Goal: Task Accomplishment & Management: Complete application form

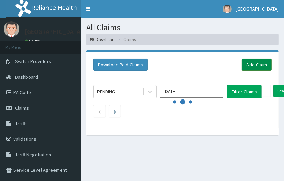
click at [251, 67] on link "Add Claim" at bounding box center [257, 64] width 30 height 12
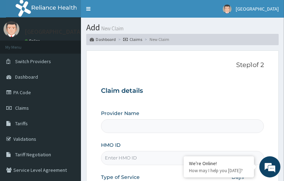
scroll to position [56, 0]
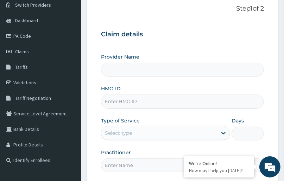
type input "Biensante Hospital"
click at [131, 100] on input "HMO ID" at bounding box center [182, 101] width 163 height 14
type input "TDF/10005/A"
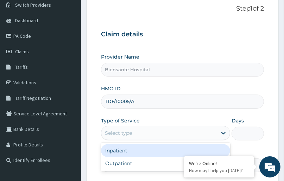
click at [132, 130] on div "Select type" at bounding box center [118, 132] width 27 height 7
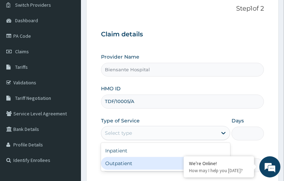
click at [131, 166] on div "Outpatient" at bounding box center [165, 163] width 129 height 13
type input "1"
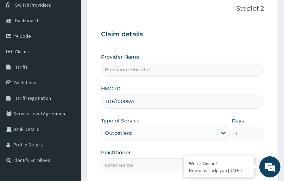
drag, startPoint x: 131, startPoint y: 166, endPoint x: 117, endPoint y: 171, distance: 15.0
click at [131, 166] on input "Practitioner" at bounding box center [182, 165] width 163 height 14
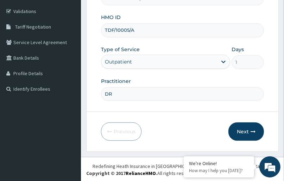
type input "DR OLUMIDE"
click at [241, 131] on button "Next" at bounding box center [246, 131] width 36 height 18
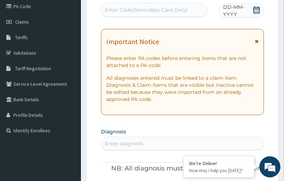
scroll to position [43, 0]
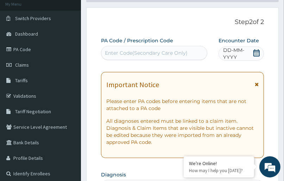
click at [257, 53] on icon at bounding box center [256, 52] width 6 height 7
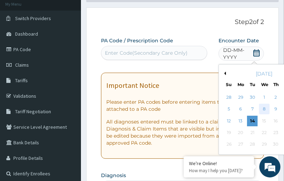
click at [266, 108] on div "8" at bounding box center [264, 109] width 11 height 11
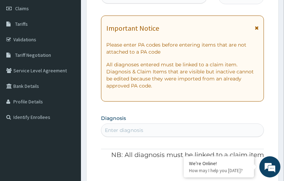
scroll to position [156, 0]
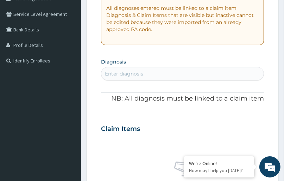
click at [160, 103] on div "PA Code / Prescription Code Enter Code(Secondary Care Only) Encounter Date 08-1…" at bounding box center [182, 120] width 163 height 393
click at [146, 74] on div "Enter diagnosis" at bounding box center [182, 73] width 162 height 11
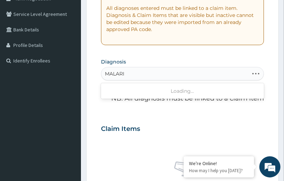
type input "MALARIA"
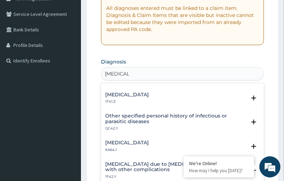
scroll to position [197, 0]
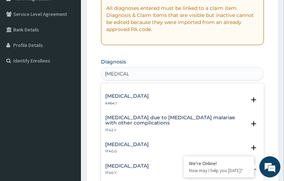
click at [135, 118] on h4 "Malaria due to Plasmodium malariae with other complications" at bounding box center [175, 120] width 141 height 11
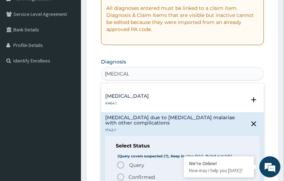
click at [124, 175] on div "Plasmodium malariae malaria without complication 1F42.Z Select Status (Query co…" at bounding box center [182, 136] width 163 height 106
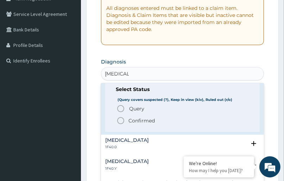
click at [121, 171] on div "Other severe and complicated Plasmodium falciparum malaria 1F40.Y" at bounding box center [127, 164] width 44 height 12
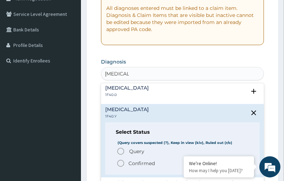
click at [123, 167] on icon "status option filled" at bounding box center [121, 163] width 8 height 8
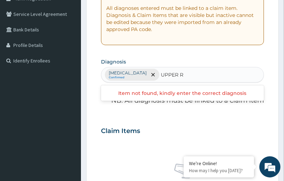
type input "UPPER"
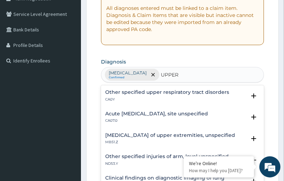
click at [199, 95] on h4 "Other specified upper respiratory tract disorders" at bounding box center [167, 91] width 124 height 5
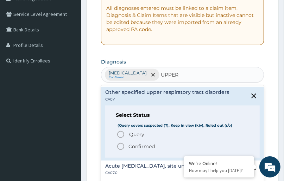
click at [122, 150] on icon "status option filled" at bounding box center [121, 146] width 8 height 8
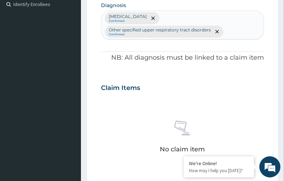
scroll to position [325, 0]
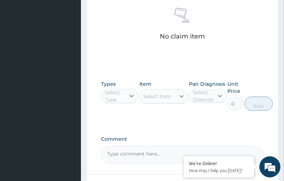
click at [108, 91] on div "Select Type" at bounding box center [115, 96] width 20 height 14
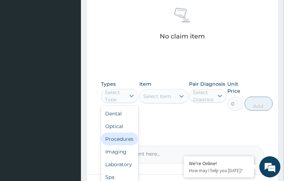
click at [127, 141] on div "Procedures" at bounding box center [120, 138] width 38 height 13
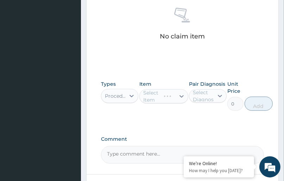
click at [156, 99] on div "Select Item" at bounding box center [163, 96] width 49 height 14
click at [169, 93] on div "Select Item" at bounding box center [163, 96] width 49 height 14
click at [169, 93] on div "Select Item" at bounding box center [157, 96] width 28 height 7
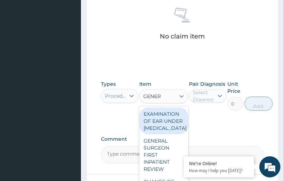
type input "GENERA"
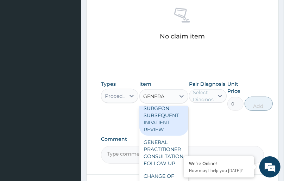
scroll to position [169, 0]
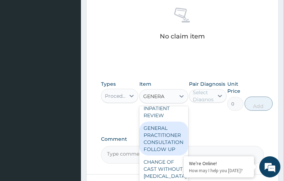
click at [149, 155] on div "GENERAL PRACTITIONER CONSULTATION FOLLOW UP" at bounding box center [163, 138] width 49 height 34
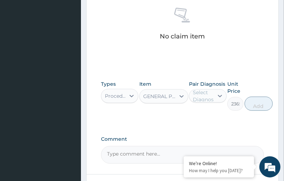
type input "2365"
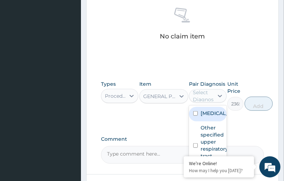
click at [196, 90] on div "Select Diagnosis" at bounding box center [205, 96] width 25 height 14
click at [195, 115] on input "checkbox" at bounding box center [195, 113] width 5 height 5
checkbox input "true"
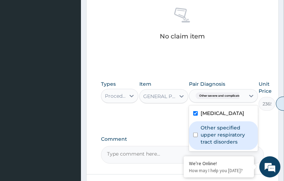
click at [196, 150] on div "Other specified upper respiratory tract disorders" at bounding box center [223, 135] width 69 height 29
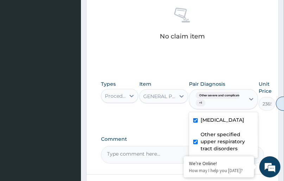
click at [215, 152] on label "Other specified upper respiratory tract disorders" at bounding box center [227, 141] width 53 height 21
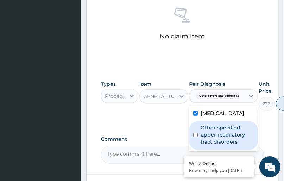
click at [195, 137] on input "checkbox" at bounding box center [195, 134] width 5 height 5
checkbox input "true"
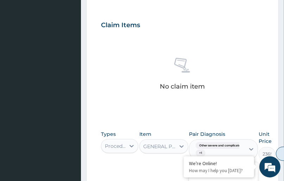
scroll to position [387, 0]
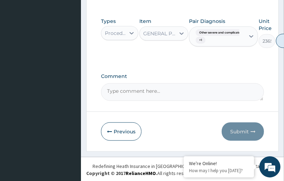
click at [242, 157] on footer "Redefining Heath Insurance in Africa using Telemedicine and Data Science! Copyr…" at bounding box center [182, 169] width 203 height 25
click at [209, 38] on div "Other severe and complicated P... + 1" at bounding box center [216, 36] width 46 height 17
click at [127, 34] on div at bounding box center [131, 33] width 13 height 13
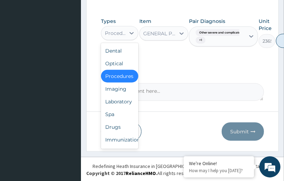
click at [114, 73] on div "Procedures" at bounding box center [120, 76] width 38 height 13
type input "0"
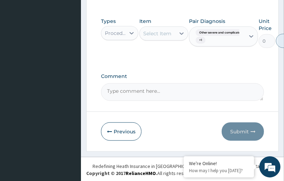
click at [167, 32] on div "Select Item" at bounding box center [157, 33] width 28 height 7
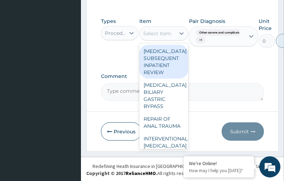
click at [167, 32] on div "Select Item" at bounding box center [157, 33] width 28 height 7
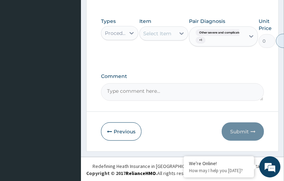
click at [167, 32] on div "Select Item" at bounding box center [157, 33] width 28 height 7
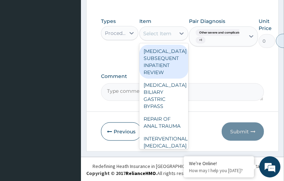
click at [167, 32] on div "Select Item" at bounding box center [157, 33] width 28 height 7
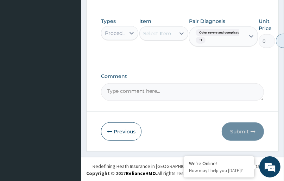
click at [167, 32] on div "Select Item" at bounding box center [157, 33] width 28 height 7
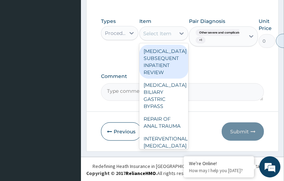
click at [154, 38] on div "Select Item" at bounding box center [158, 33] width 36 height 11
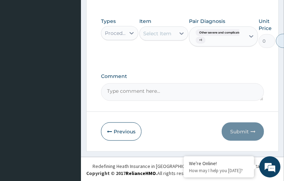
click at [154, 38] on div "Select Item" at bounding box center [158, 33] width 36 height 11
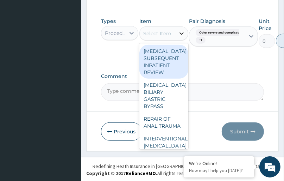
click at [180, 33] on icon at bounding box center [181, 33] width 7 height 7
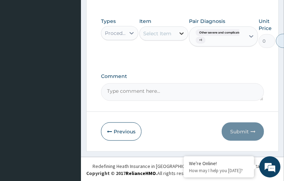
click at [180, 33] on icon at bounding box center [181, 33] width 7 height 7
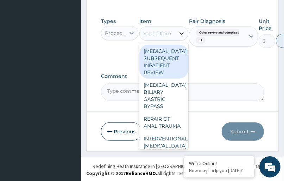
click at [180, 33] on icon at bounding box center [181, 33] width 7 height 7
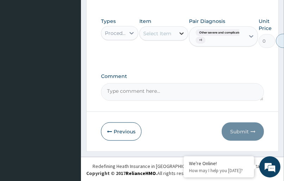
click at [180, 33] on icon at bounding box center [181, 33] width 7 height 7
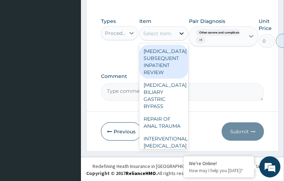
click at [180, 33] on icon at bounding box center [181, 33] width 7 height 7
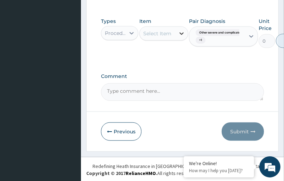
click at [180, 33] on icon at bounding box center [181, 33] width 7 height 7
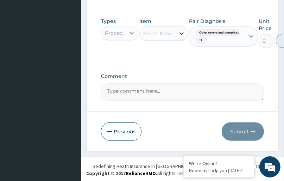
click at [180, 33] on icon at bounding box center [181, 33] width 7 height 7
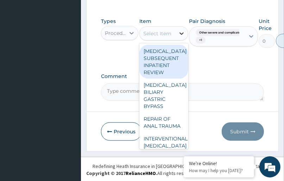
click at [180, 33] on icon at bounding box center [181, 33] width 7 height 7
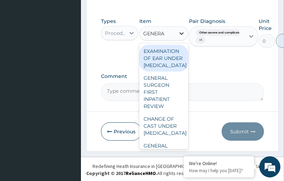
type input "GENERAL"
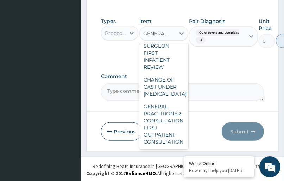
scroll to position [56, 0]
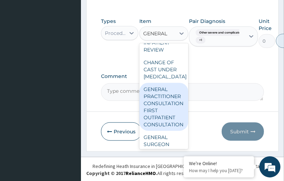
click at [145, 118] on div "GENERAL PRACTITIONER CONSULTATION FIRST OUTPATIENT CONSULTATION" at bounding box center [163, 107] width 49 height 48
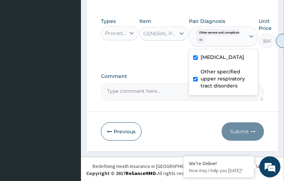
click at [235, 37] on div "Other severe and complicated P... + 1" at bounding box center [216, 36] width 46 height 17
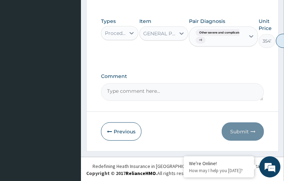
click at [235, 37] on div "Other severe and complicated P... + 1" at bounding box center [216, 36] width 46 height 17
type input "0"
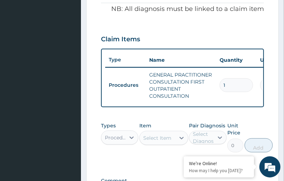
scroll to position [339, 0]
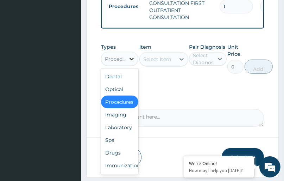
click at [128, 59] on icon at bounding box center [131, 58] width 7 height 7
click at [118, 128] on div "Laboratory" at bounding box center [120, 127] width 38 height 13
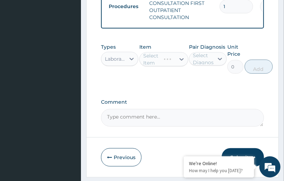
click at [153, 61] on div "Select Item" at bounding box center [163, 59] width 49 height 14
click at [157, 63] on div "Select Item" at bounding box center [157, 59] width 28 height 7
click at [156, 63] on input "MAALAR" at bounding box center [154, 59] width 23 height 7
type input "MALAR"
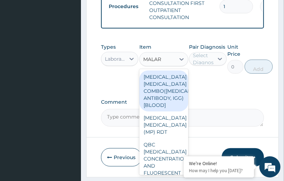
click at [155, 96] on div "MALARIA PARASITE COMBO(BLOOD FILM+ ANTIBODY, IGG) [BLOOD]" at bounding box center [163, 90] width 49 height 41
type input "1612.5"
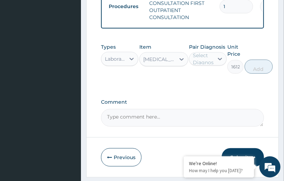
click at [168, 63] on div "MALARIA PARASITE COMBO(BLOOD FILM+ ANTIBODY, IGG) [BLOOD]" at bounding box center [159, 59] width 33 height 7
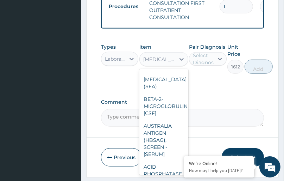
scroll to position [369, 0]
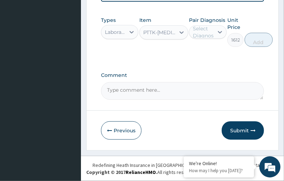
click at [157, 35] on div "PTTK-PARTIAL THROMBOPLASTIN TIME - [PLASMA]" at bounding box center [159, 32] width 33 height 7
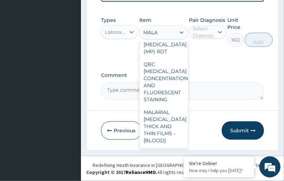
scroll to position [58, 0]
type input "MALAR"
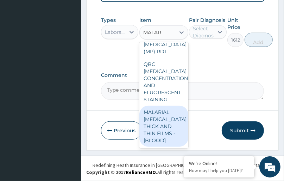
click at [153, 107] on div "MALARIAL PARASITE THICK AND THIN FILMS - [BLOOD]" at bounding box center [163, 126] width 49 height 41
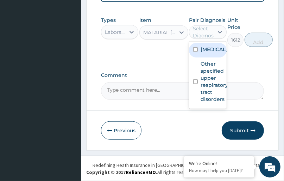
click at [205, 28] on div "Select Diagnosis" at bounding box center [205, 32] width 25 height 14
click at [196, 52] on input "checkbox" at bounding box center [195, 49] width 5 height 5
checkbox input "true"
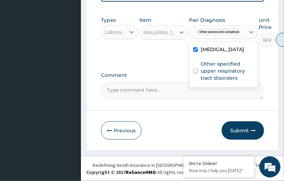
type input "0"
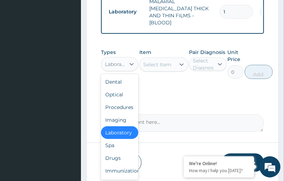
click at [125, 61] on div "Laboratory" at bounding box center [115, 64] width 21 height 7
drag, startPoint x: 126, startPoint y: 129, endPoint x: 114, endPoint y: 97, distance: 33.9
click at [114, 97] on div "Dental Optical Procedures Imaging Laboratory Spa Drugs Immunizations Others Gym" at bounding box center [120, 127] width 38 height 106
click at [115, 151] on div "Drugs" at bounding box center [120, 157] width 38 height 13
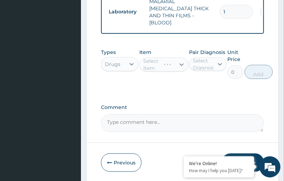
click at [165, 69] on div "Item Select Item" at bounding box center [163, 64] width 49 height 30
click at [164, 62] on div "Select Item" at bounding box center [163, 64] width 49 height 14
click at [164, 62] on div "Select Item" at bounding box center [157, 64] width 28 height 7
type input "DOX"
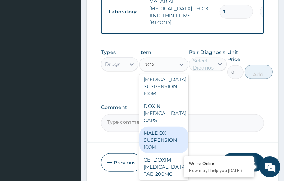
scroll to position [0, 0]
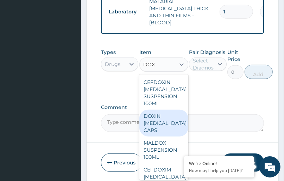
click at [153, 114] on div "DOXIN DOXYCYCLINE CAPS" at bounding box center [163, 122] width 49 height 27
type input "59.125"
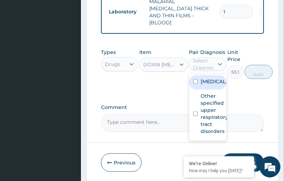
click at [203, 57] on div "Select Diagnosis" at bounding box center [205, 64] width 25 height 14
click at [194, 89] on div "Other severe and complicated Plasmodium falciparum malaria" at bounding box center [208, 82] width 38 height 14
checkbox input "true"
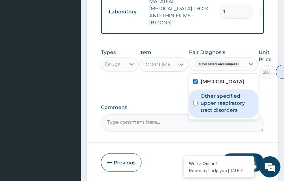
click at [197, 105] on input "checkbox" at bounding box center [195, 103] width 5 height 5
checkbox input "true"
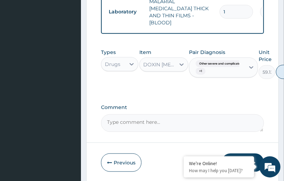
type input "0"
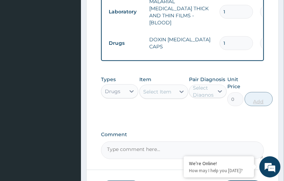
type input "10"
type input "591.25"
type input "10"
click at [161, 89] on div "Select Item" at bounding box center [157, 91] width 28 height 7
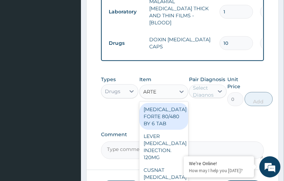
type input "ARTE"
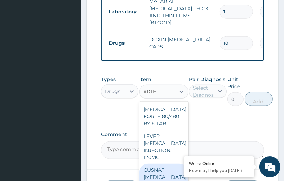
scroll to position [28, 0]
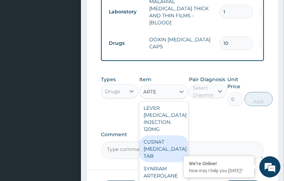
type input "ART"
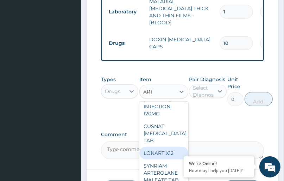
scroll to position [0, 0]
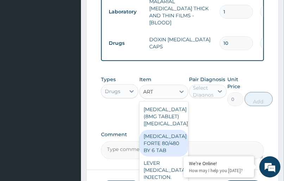
click at [157, 144] on div "COARTEM FORTE 80/480 BY 6 TAB" at bounding box center [163, 143] width 49 height 27
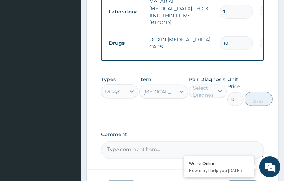
type input "449.3500061035156"
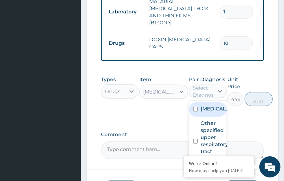
click at [205, 92] on div "Select Diagnosis" at bounding box center [205, 91] width 25 height 14
click at [196, 111] on input "checkbox" at bounding box center [195, 109] width 5 height 5
checkbox input "true"
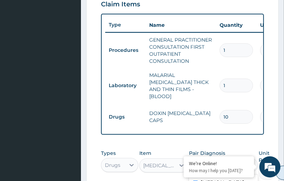
scroll to position [380, 0]
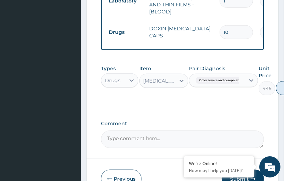
type input "0"
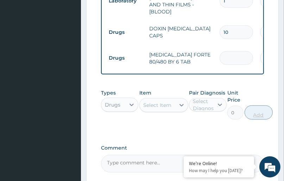
type input "0.00"
type input "6"
type input "2696.10"
type input "6"
click at [169, 105] on div "Select Item" at bounding box center [158, 104] width 36 height 11
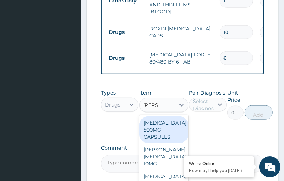
type input "LORAT"
click at [156, 127] on div "LORATYN LORATADINE 10MG" at bounding box center [163, 129] width 49 height 27
type input "88.6875"
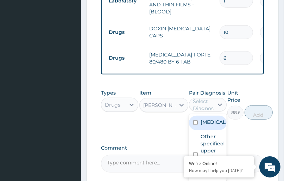
click at [195, 106] on div "Select Diagnosis" at bounding box center [205, 105] width 25 height 14
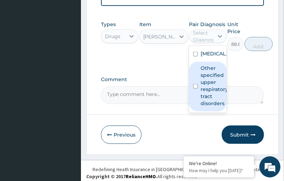
click at [194, 88] on input "checkbox" at bounding box center [195, 86] width 5 height 5
checkbox input "true"
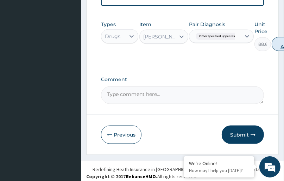
click at [276, 39] on button "Add" at bounding box center [286, 44] width 28 height 14
type input "0"
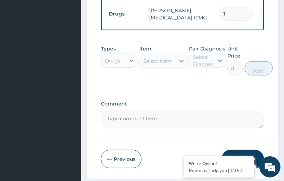
scroll to position [447, 0]
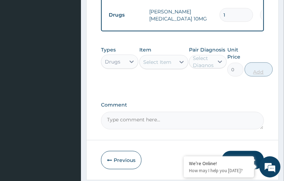
type input "0.00"
type input "6"
type input "532.13"
type input "6"
click at [166, 60] on div "Select Item" at bounding box center [157, 61] width 28 height 7
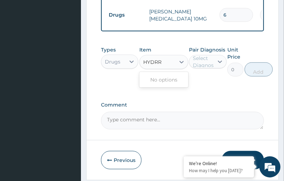
type input "HYDR"
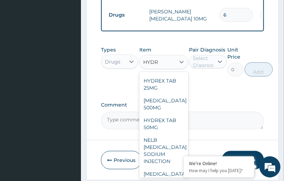
scroll to position [56, 0]
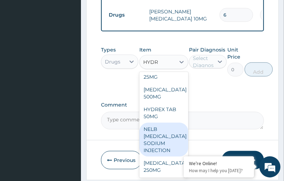
click at [153, 135] on div "NELB HYDROCORTISONE SODIUM INJECTION" at bounding box center [163, 140] width 49 height 34
type input "591.25"
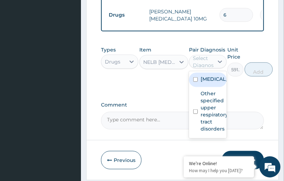
click at [203, 62] on div "Select Diagnosis" at bounding box center [205, 62] width 25 height 14
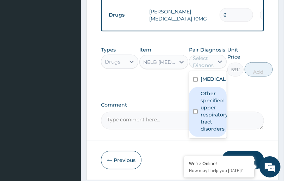
click at [202, 132] on label "Other specified upper respiratory tract disorders" at bounding box center [214, 111] width 27 height 42
checkbox input "true"
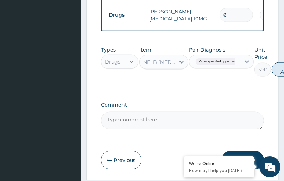
click at [280, 68] on button "Add" at bounding box center [286, 69] width 28 height 14
type input "0"
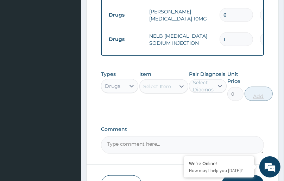
scroll to position [501, 0]
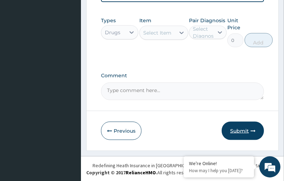
click at [246, 130] on button "Submit" at bounding box center [243, 130] width 42 height 18
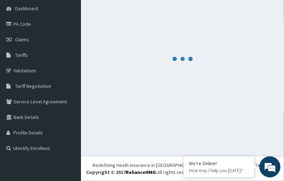
click at [245, 132] on div at bounding box center [182, 58] width 193 height 153
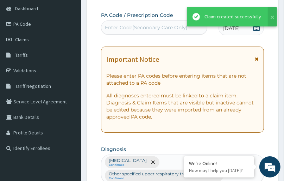
scroll to position [501, 0]
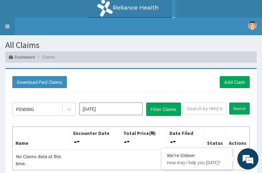
click at [10, 25] on link "Toggle navigation" at bounding box center [7, 27] width 15 height 18
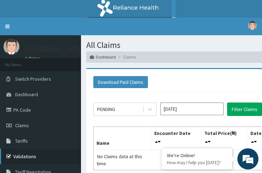
click at [30, 152] on link "Validations" at bounding box center [40, 156] width 81 height 15
